Goal: Task Accomplishment & Management: Complete application form

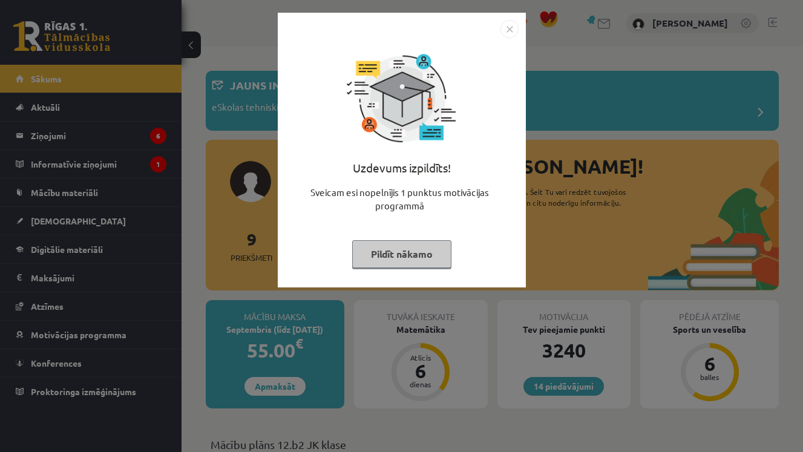
click at [514, 24] on img "Close" at bounding box center [509, 29] width 18 height 18
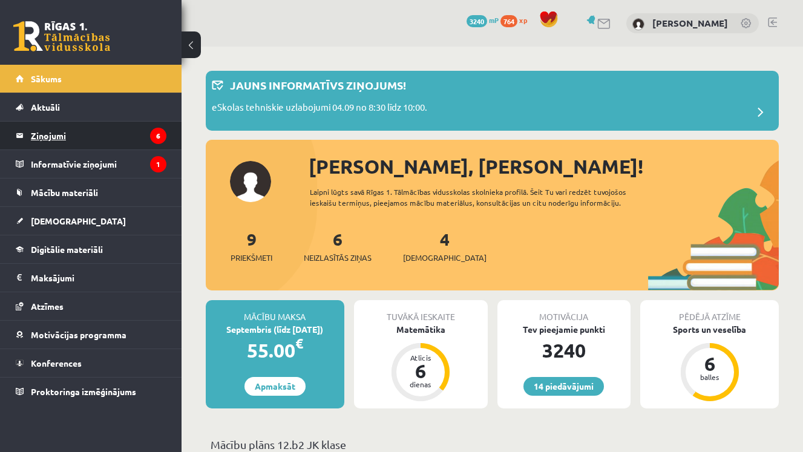
click at [67, 128] on legend "Ziņojumi 6" at bounding box center [99, 136] width 136 height 28
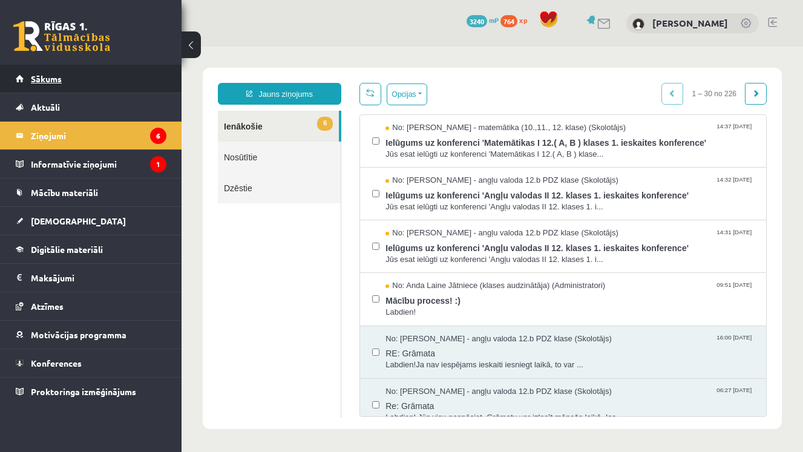
click at [45, 82] on span "Sākums" at bounding box center [46, 78] width 31 height 11
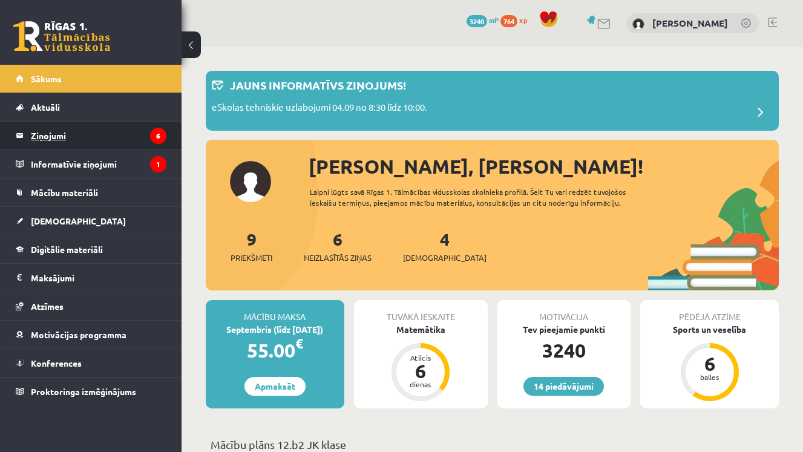
click at [83, 142] on legend "Ziņojumi 6" at bounding box center [99, 136] width 136 height 28
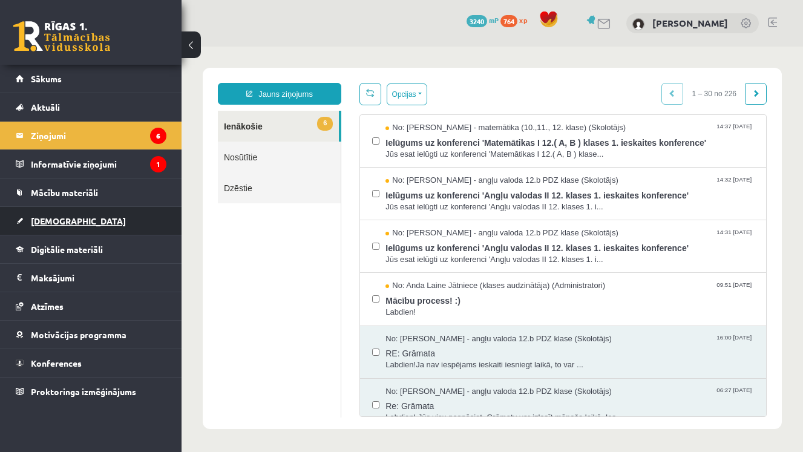
click at [70, 221] on link "[DEMOGRAPHIC_DATA]" at bounding box center [91, 221] width 151 height 28
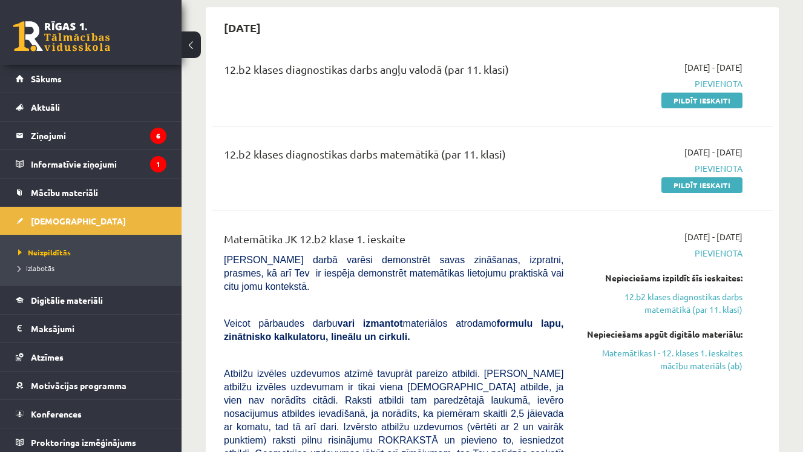
scroll to position [97, 0]
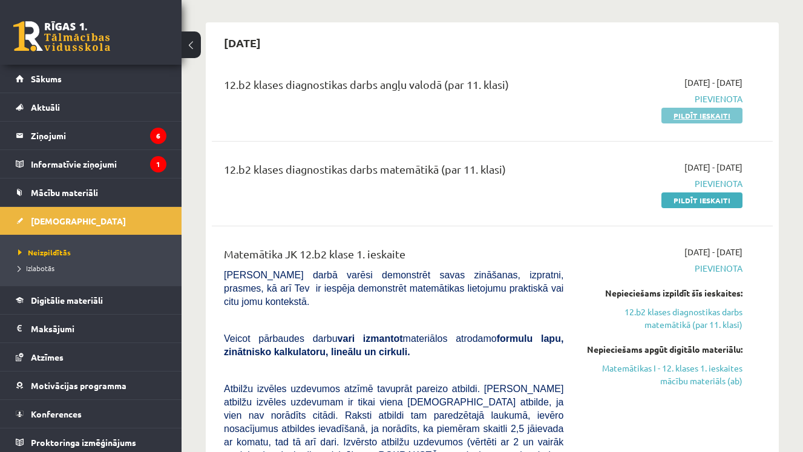
click at [695, 115] on link "Pildīt ieskaiti" at bounding box center [701, 116] width 81 height 16
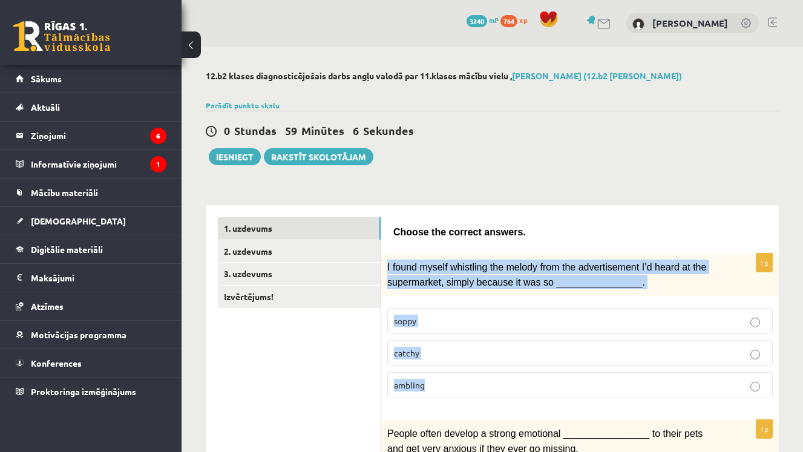
drag, startPoint x: 385, startPoint y: 266, endPoint x: 453, endPoint y: 384, distance: 135.8
click at [453, 384] on div "1p I found myself whistling the melody from the advertisement I’d heard at the …" at bounding box center [580, 331] width 398 height 154
copy div "I found myself whistling the melody from the advertisement I’d heard at the sup…"
